Goal: Use online tool/utility: Utilize a website feature to perform a specific function

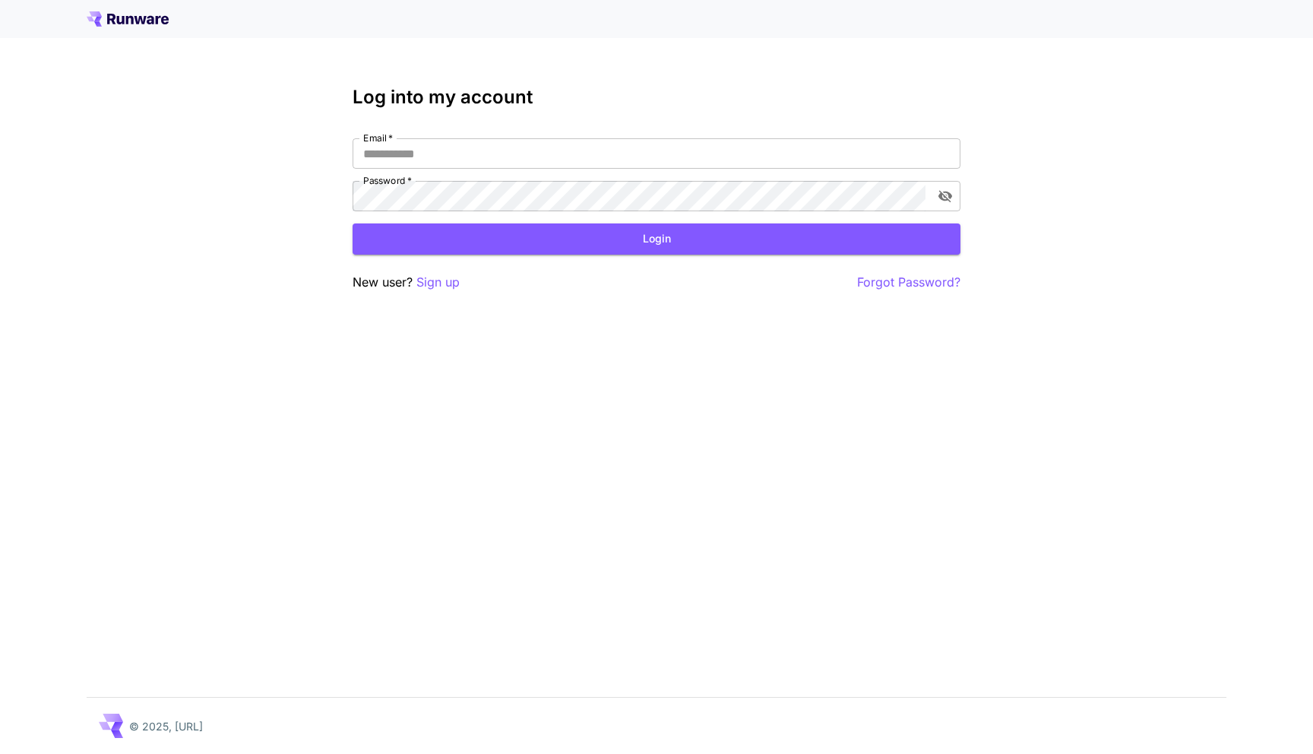
type input "**********"
click at [696, 233] on button "Login" at bounding box center [657, 238] width 608 height 31
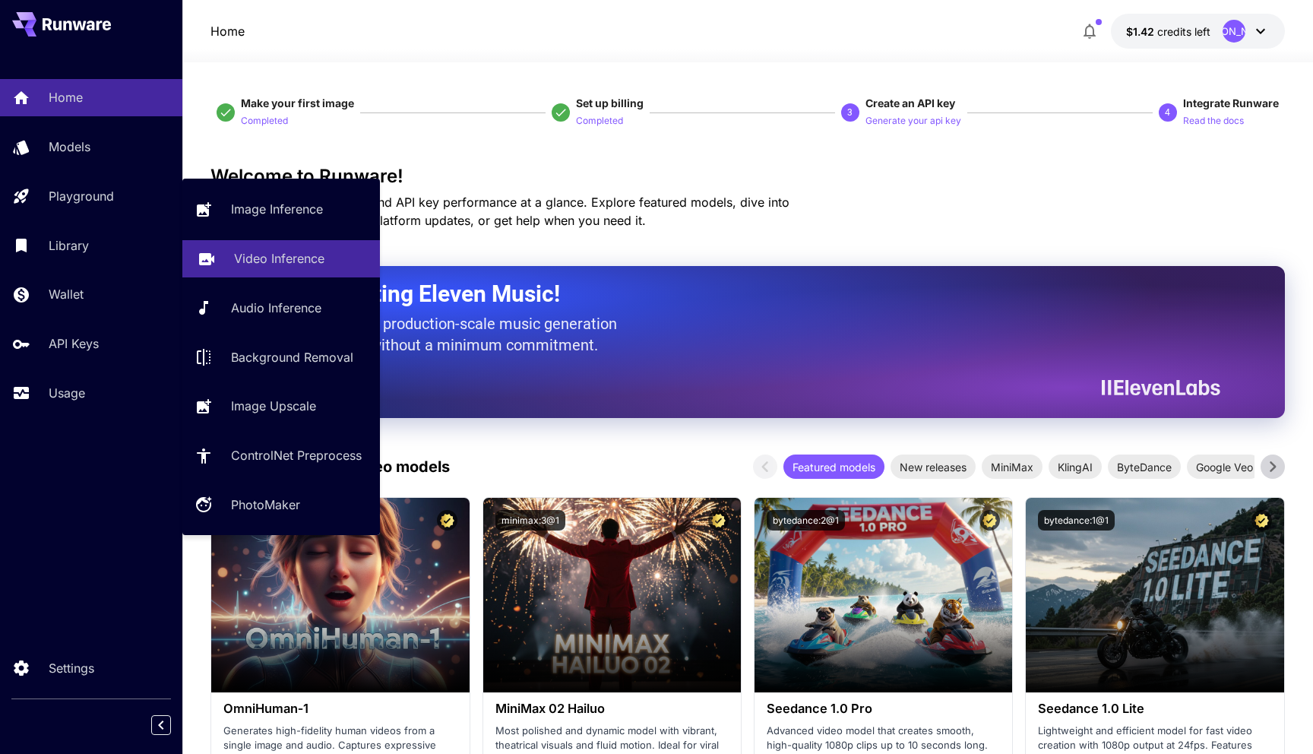
click at [253, 249] on link "Video Inference" at bounding box center [281, 258] width 198 height 37
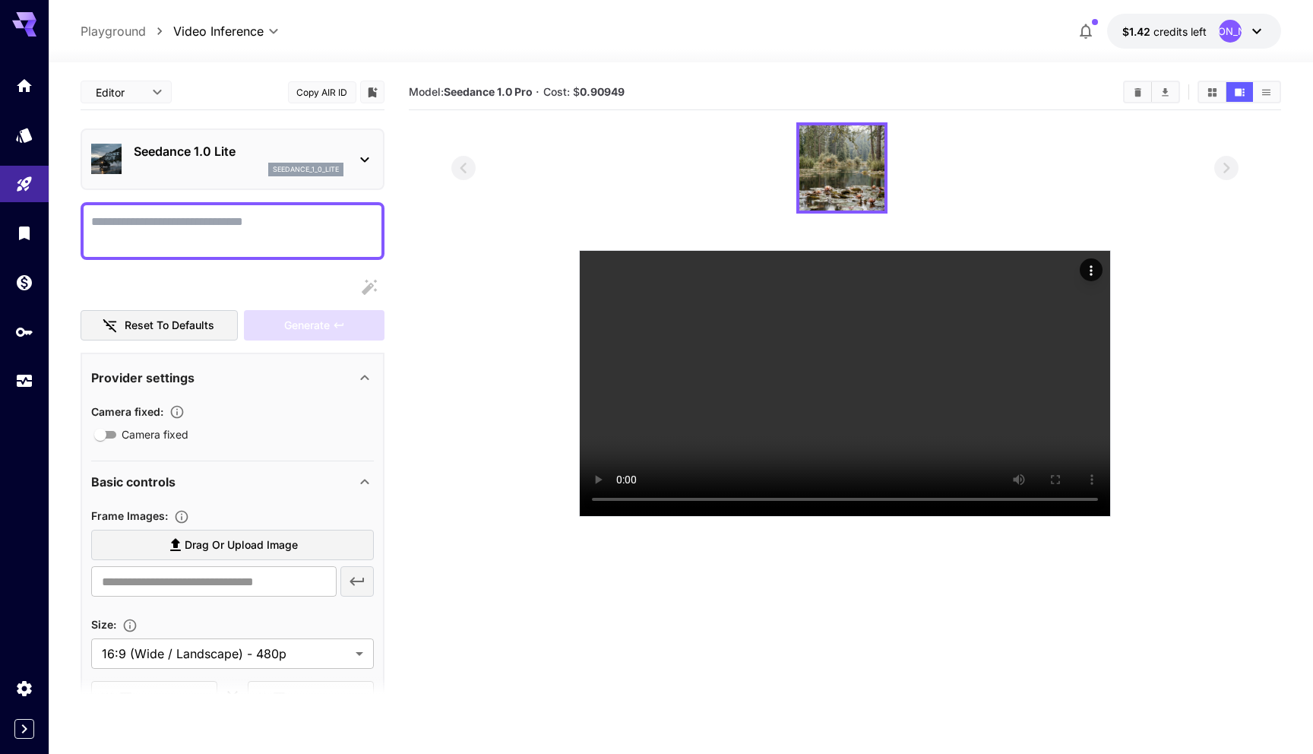
click at [357, 163] on icon at bounding box center [365, 159] width 18 height 18
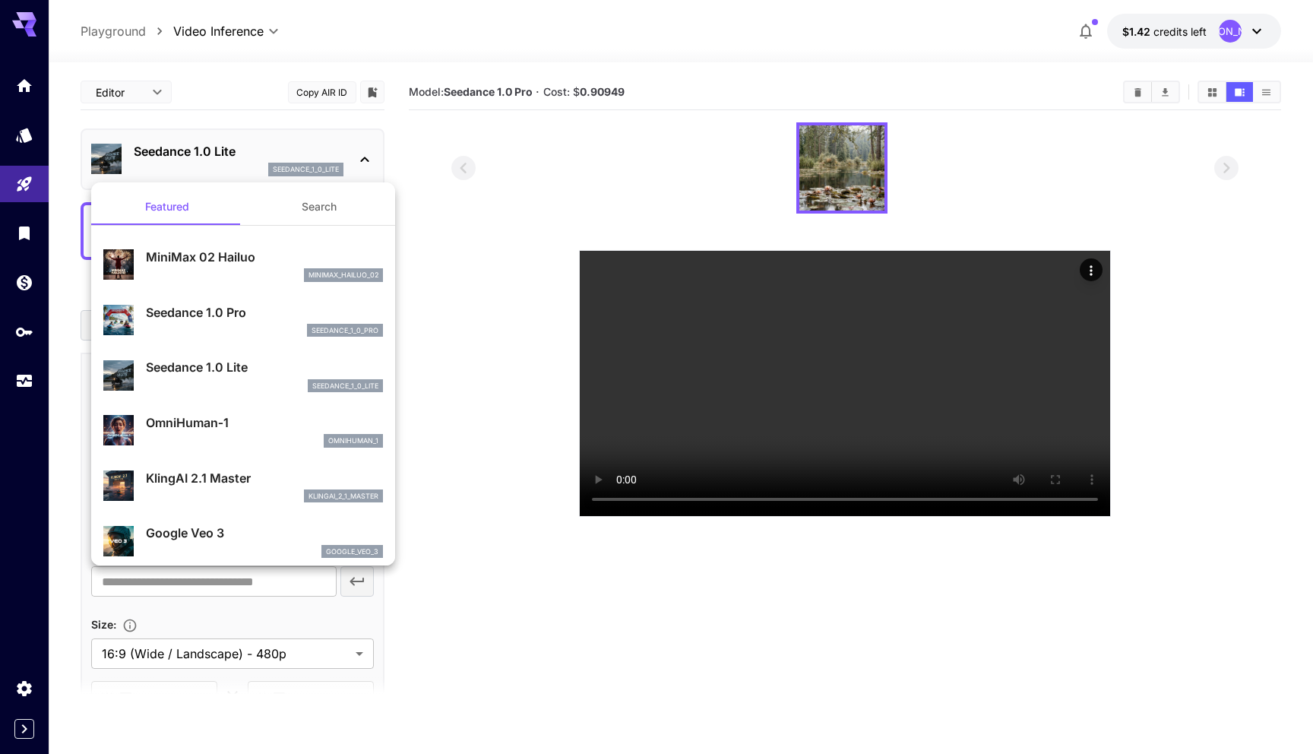
click at [218, 312] on p "Seedance 1.0 Pro" at bounding box center [264, 312] width 237 height 18
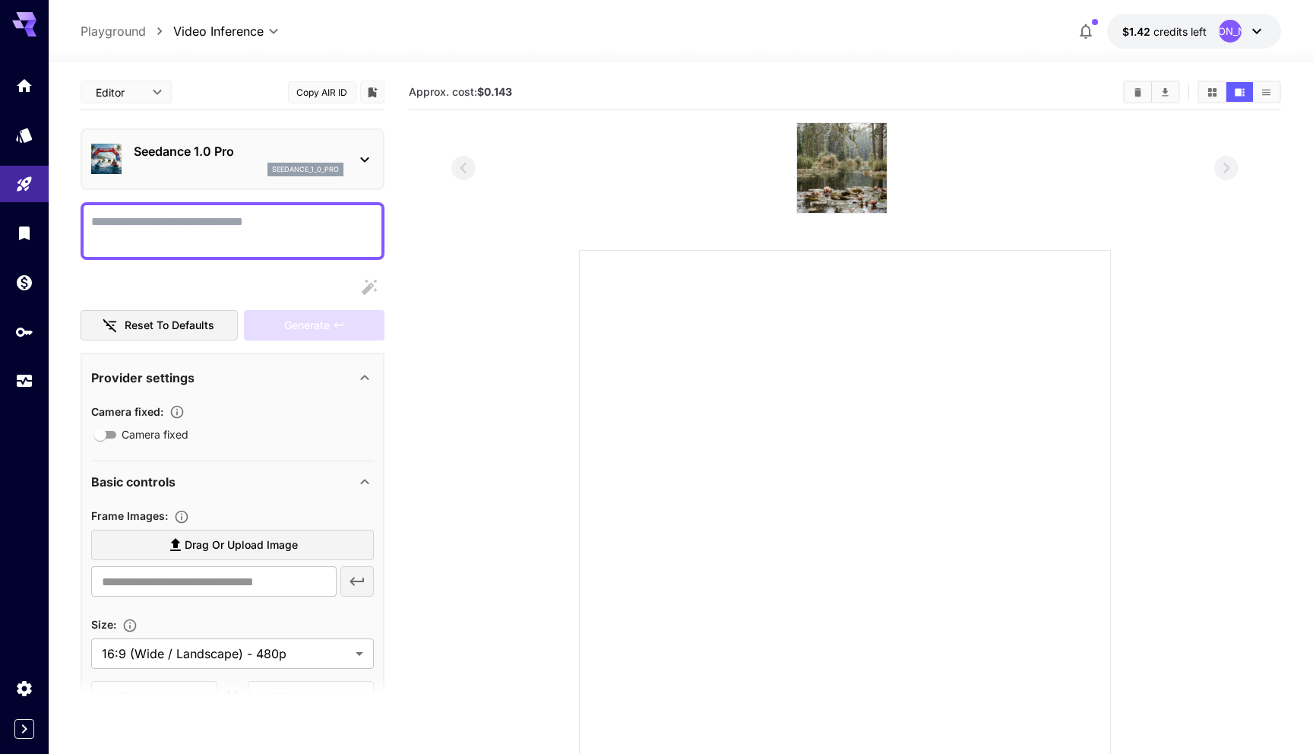
click at [356, 157] on icon at bounding box center [365, 159] width 18 height 18
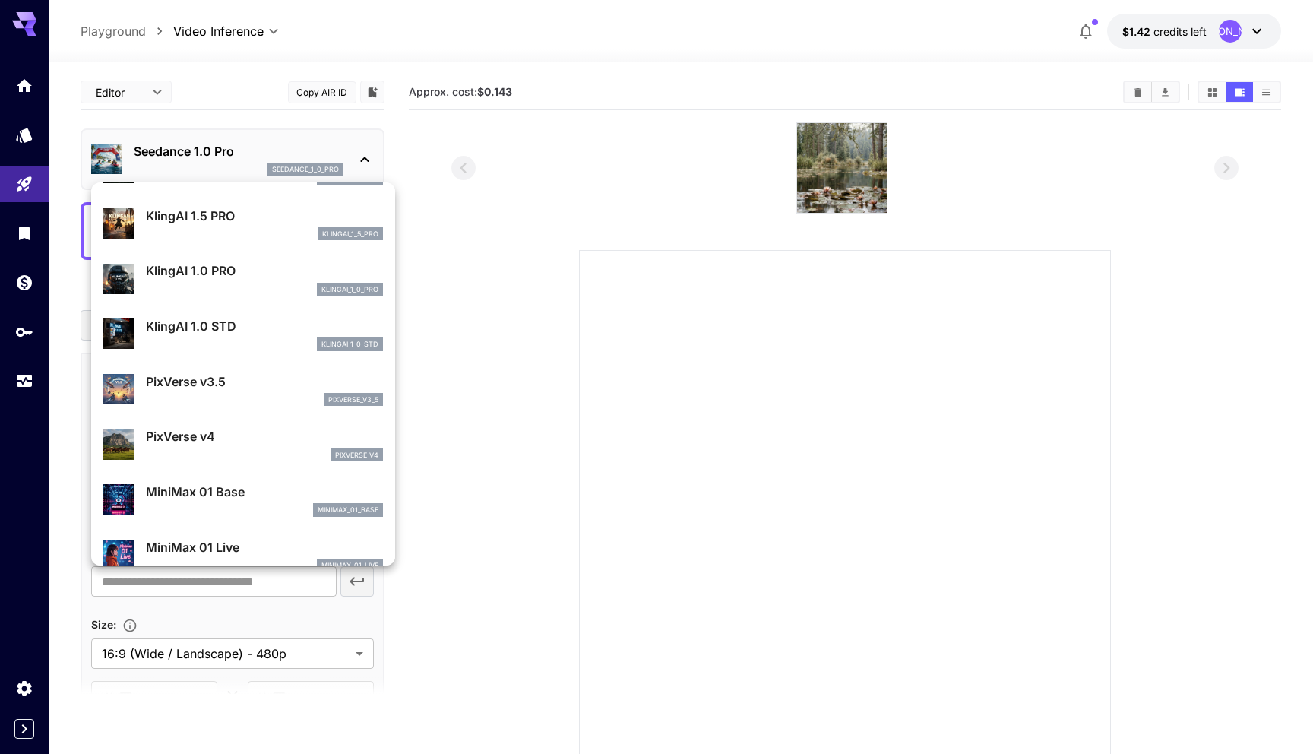
scroll to position [1230, 0]
